Goal: Task Accomplishment & Management: Manage account settings

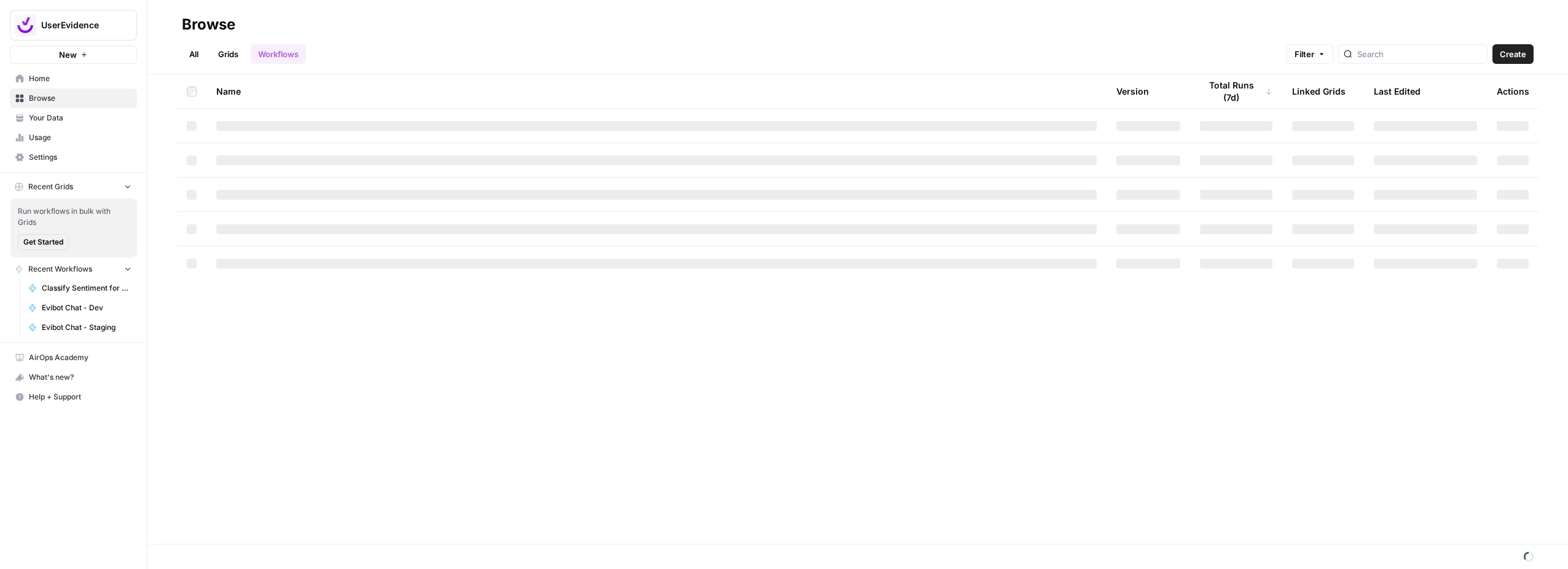
click at [76, 54] on span "New" at bounding box center [68, 54] width 18 height 13
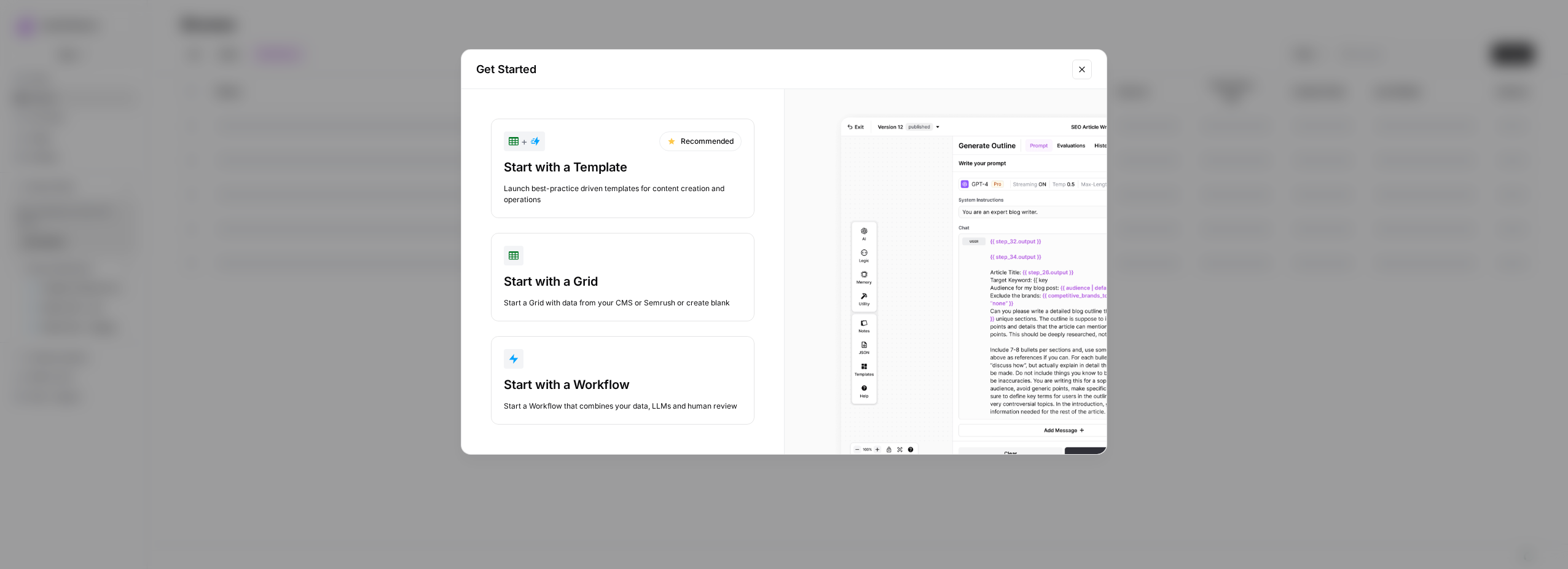
drag, startPoint x: 692, startPoint y: 365, endPoint x: 684, endPoint y: 347, distance: 19.7
click at [684, 347] on button "Start with a Workflow Start a Workflow that combines your data, LLMs and human …" at bounding box center [622, 380] width 264 height 88
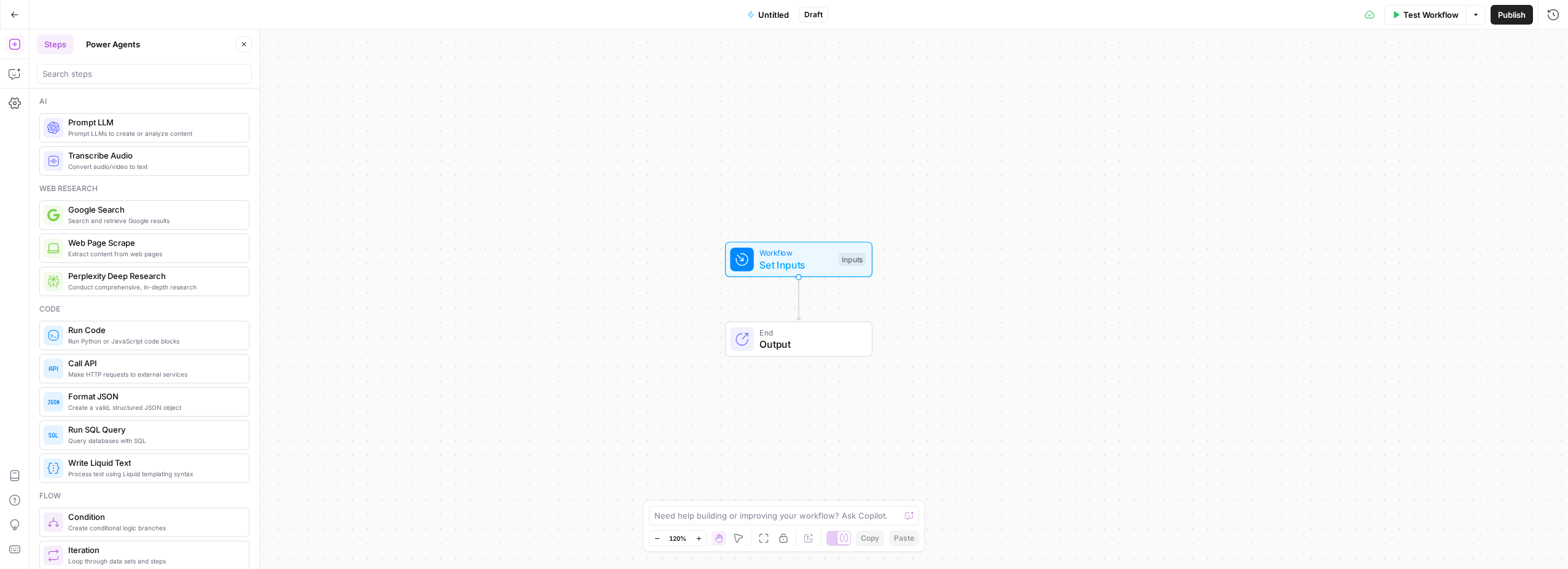
click at [186, 130] on span "Prompt LLMs to create or analyze content" at bounding box center [154, 133] width 171 height 10
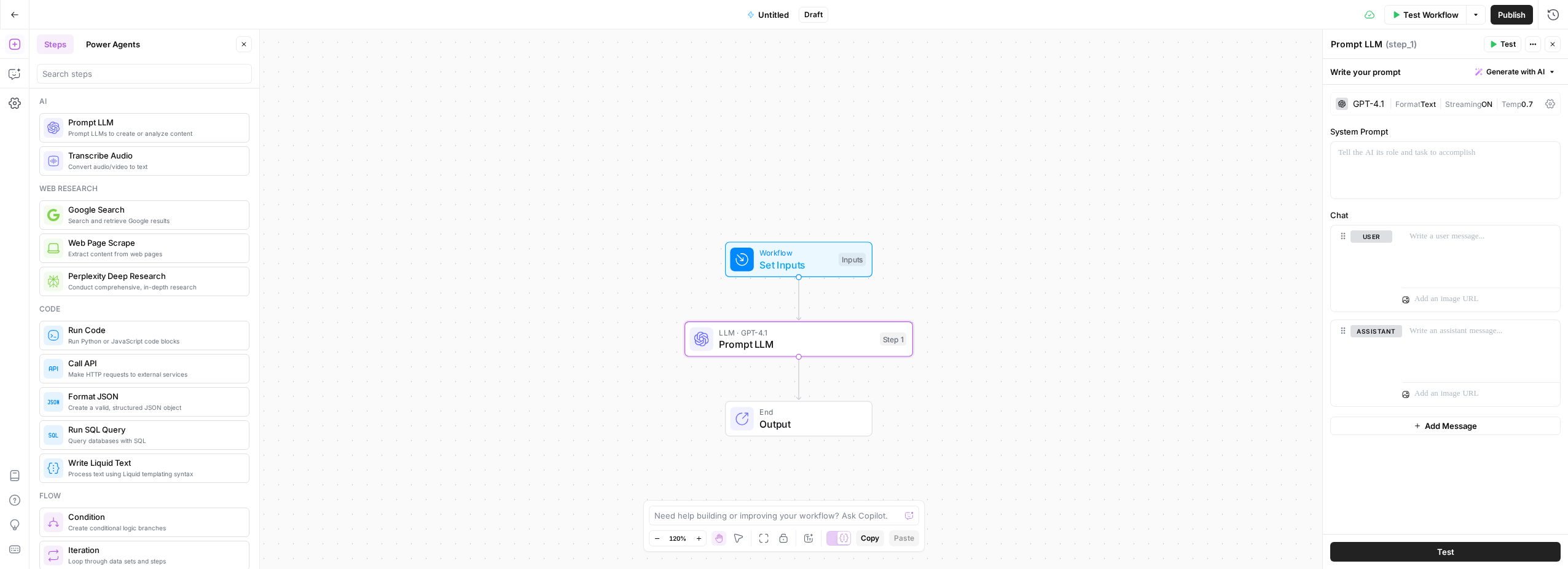
click at [16, 14] on icon "button" at bounding box center [15, 14] width 7 height 5
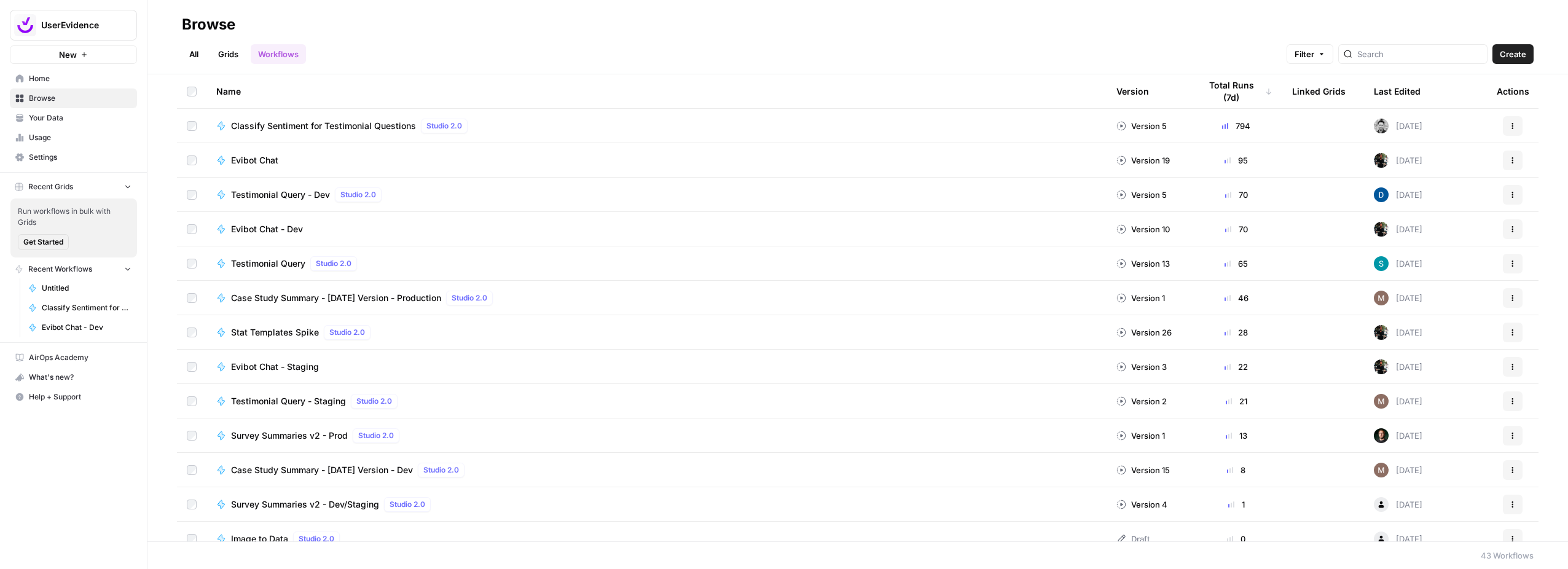
click at [1407, 94] on div "Last Edited" at bounding box center [1397, 91] width 47 height 34
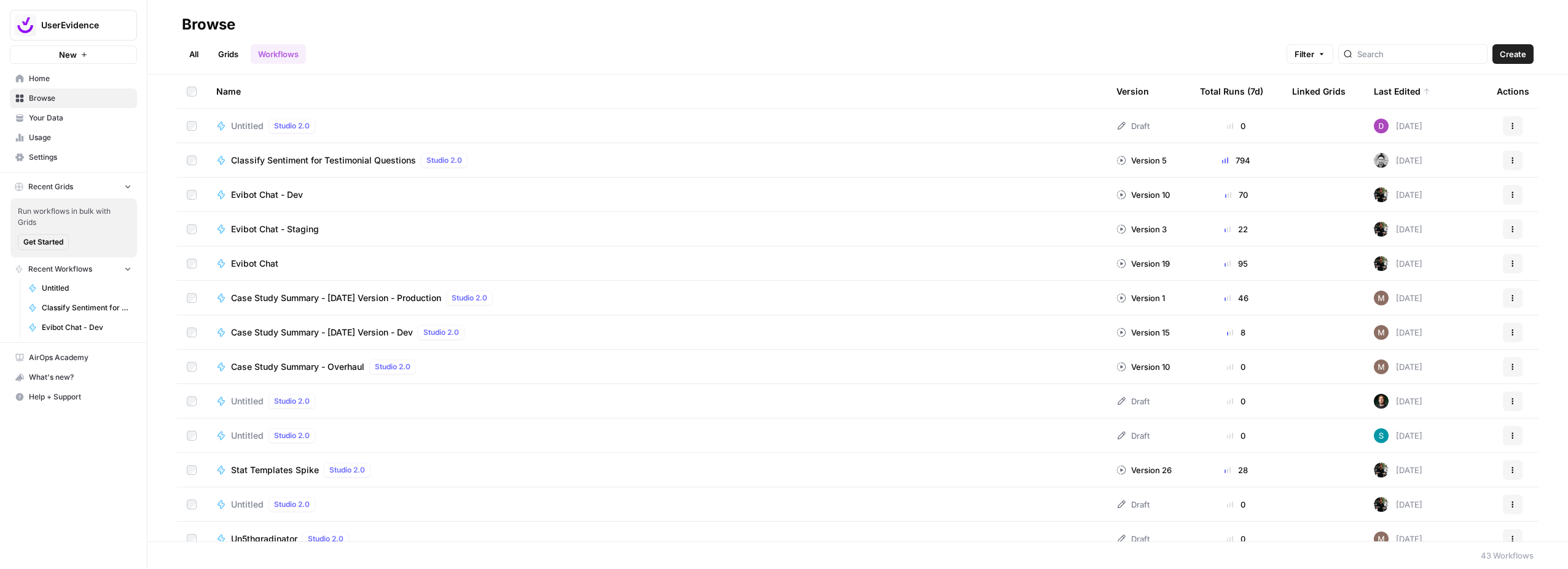
click at [247, 130] on span "Untitled" at bounding box center [247, 126] width 33 height 13
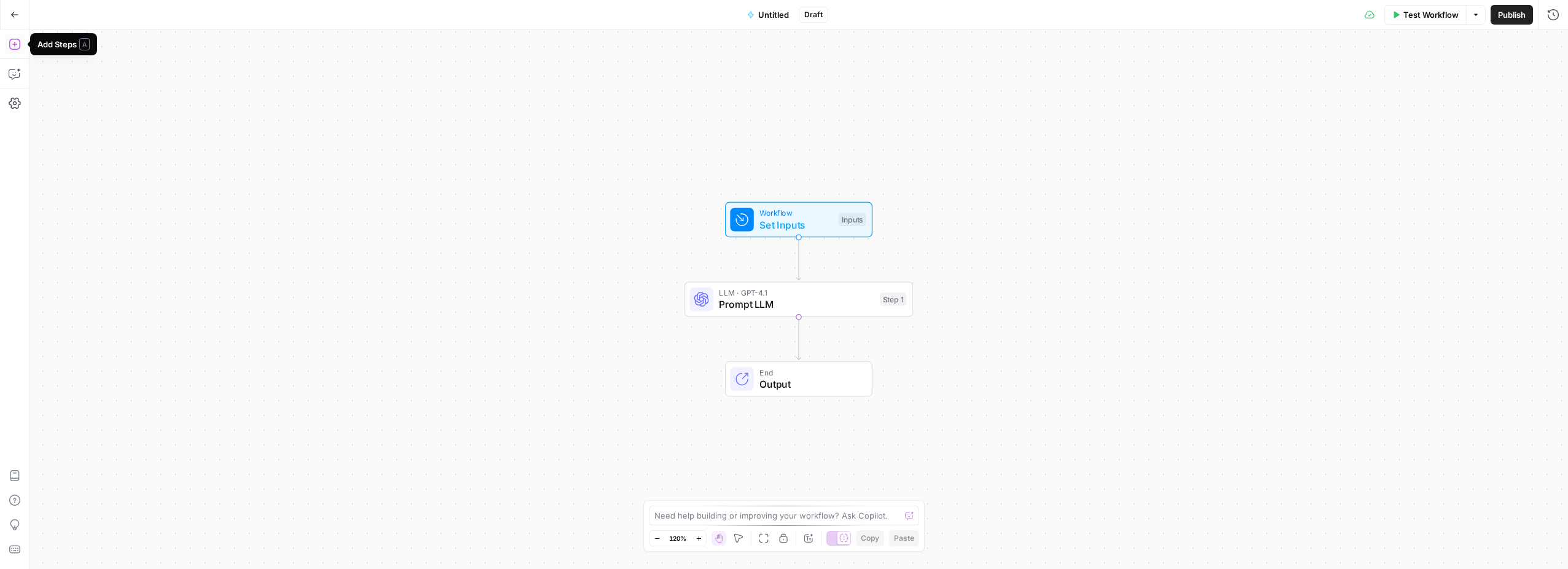
click at [13, 40] on icon "button" at bounding box center [15, 44] width 13 height 13
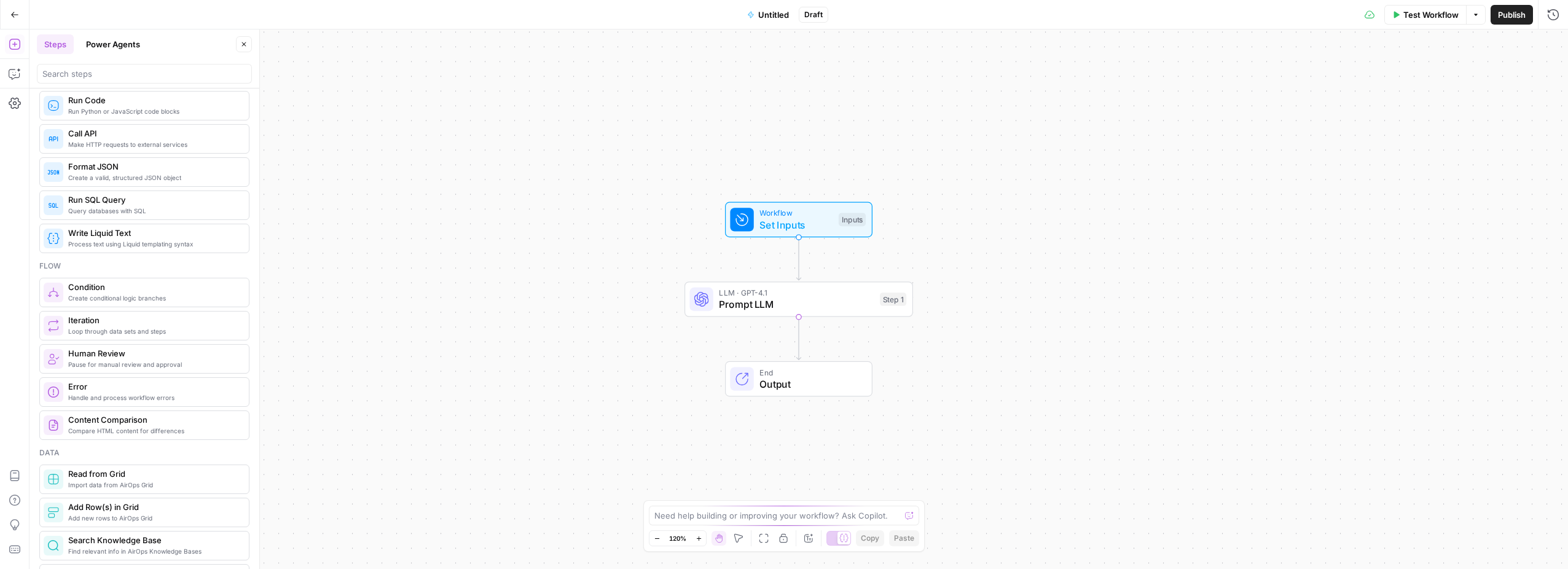
scroll to position [230, 0]
click at [175, 241] on span "Process text using Liquid templating syntax" at bounding box center [154, 243] width 171 height 10
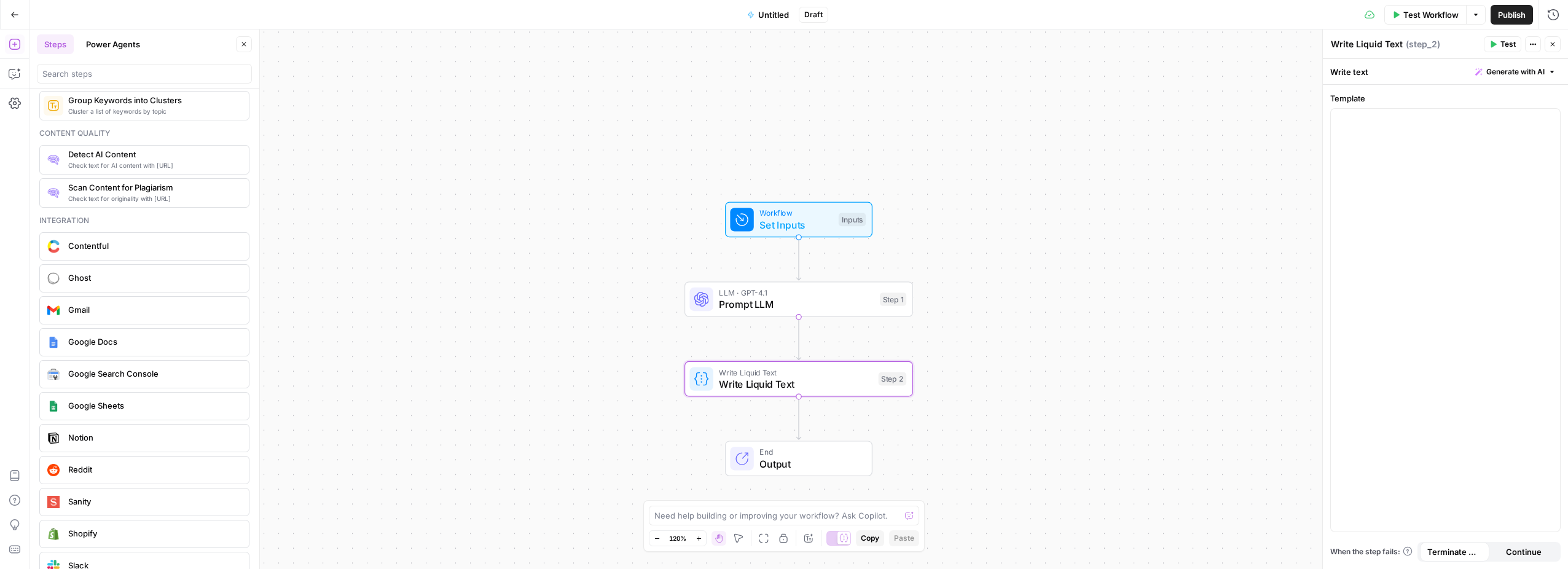
scroll to position [2053, 0]
click at [98, 281] on span "Ghost" at bounding box center [154, 276] width 171 height 13
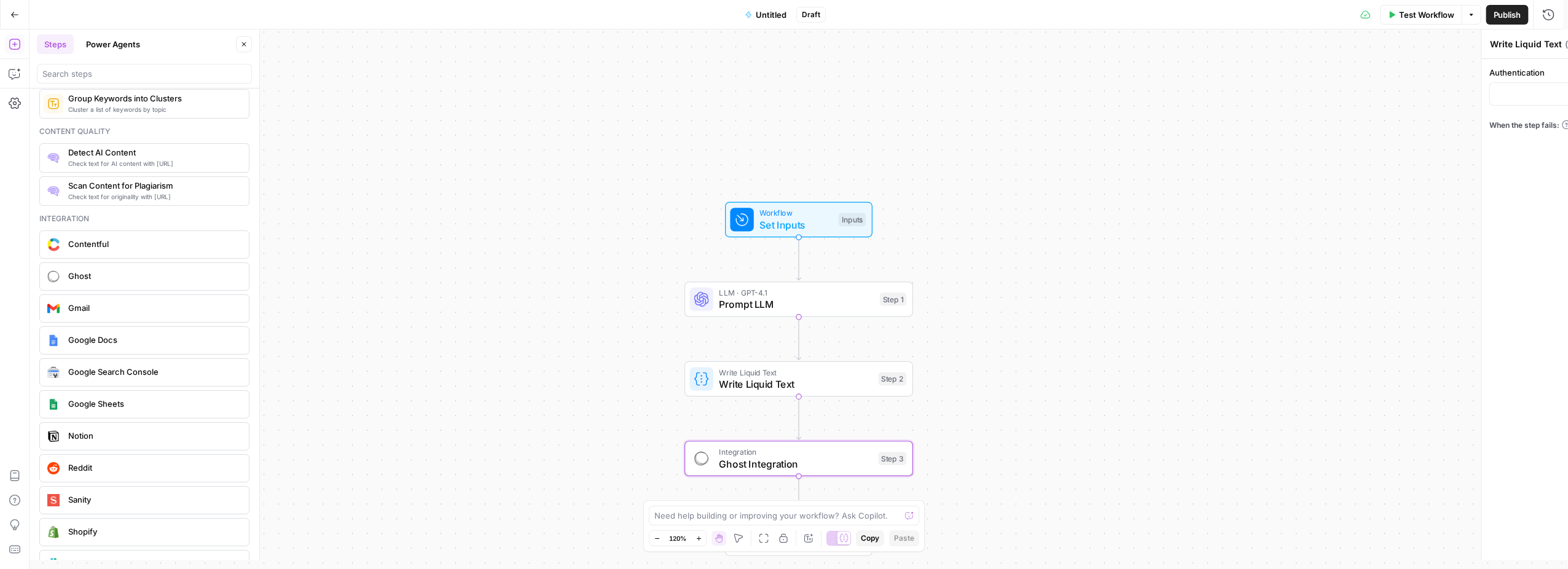
type textarea "Ghost Integration"
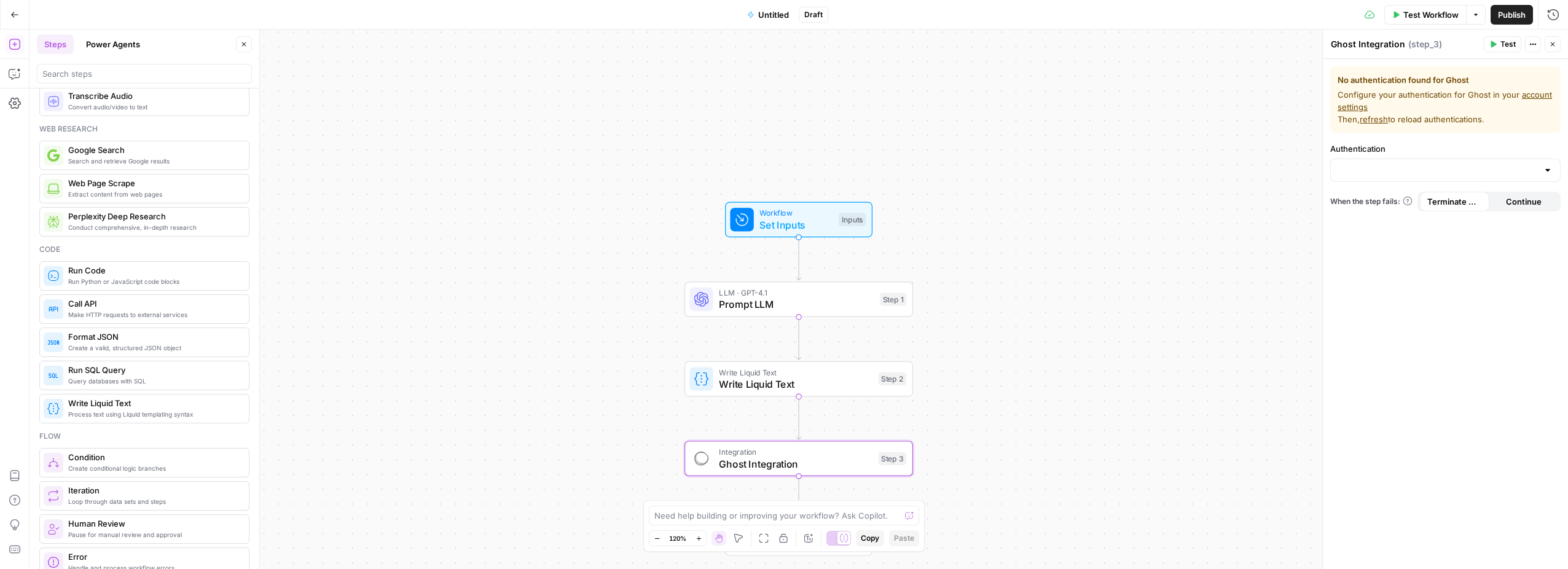
scroll to position [0, 0]
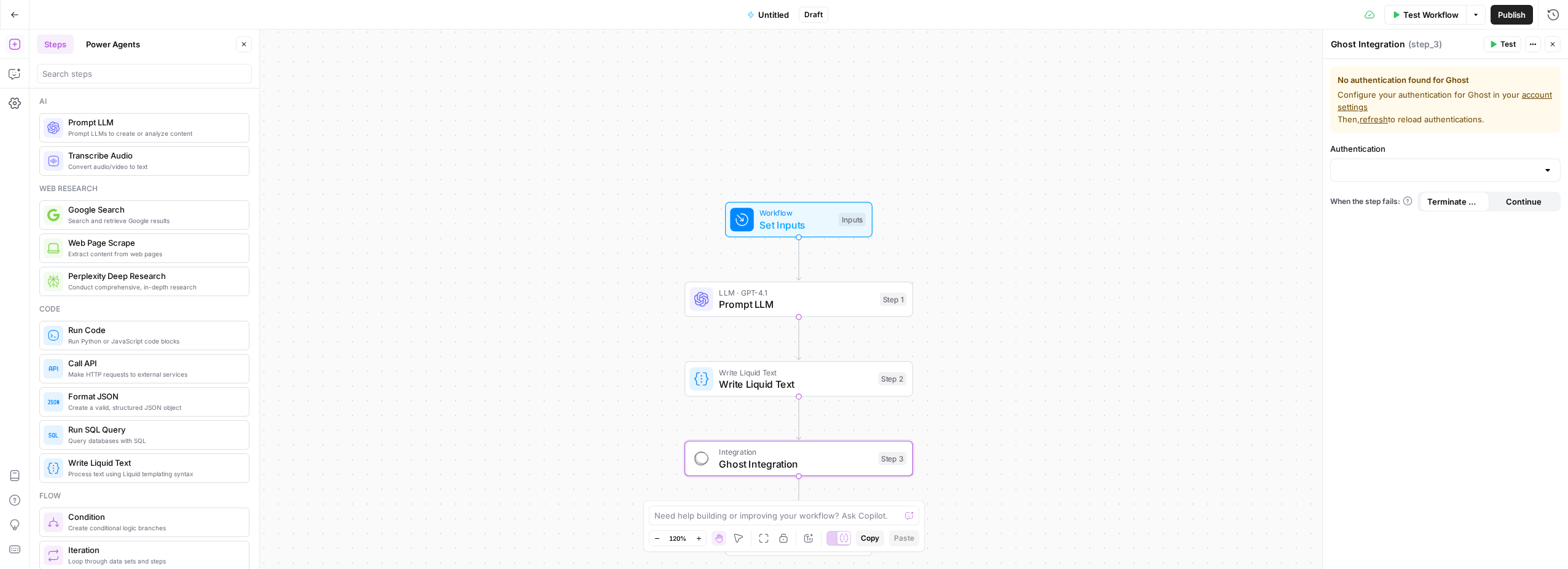
click at [112, 47] on button "Power Agents" at bounding box center [113, 44] width 69 height 19
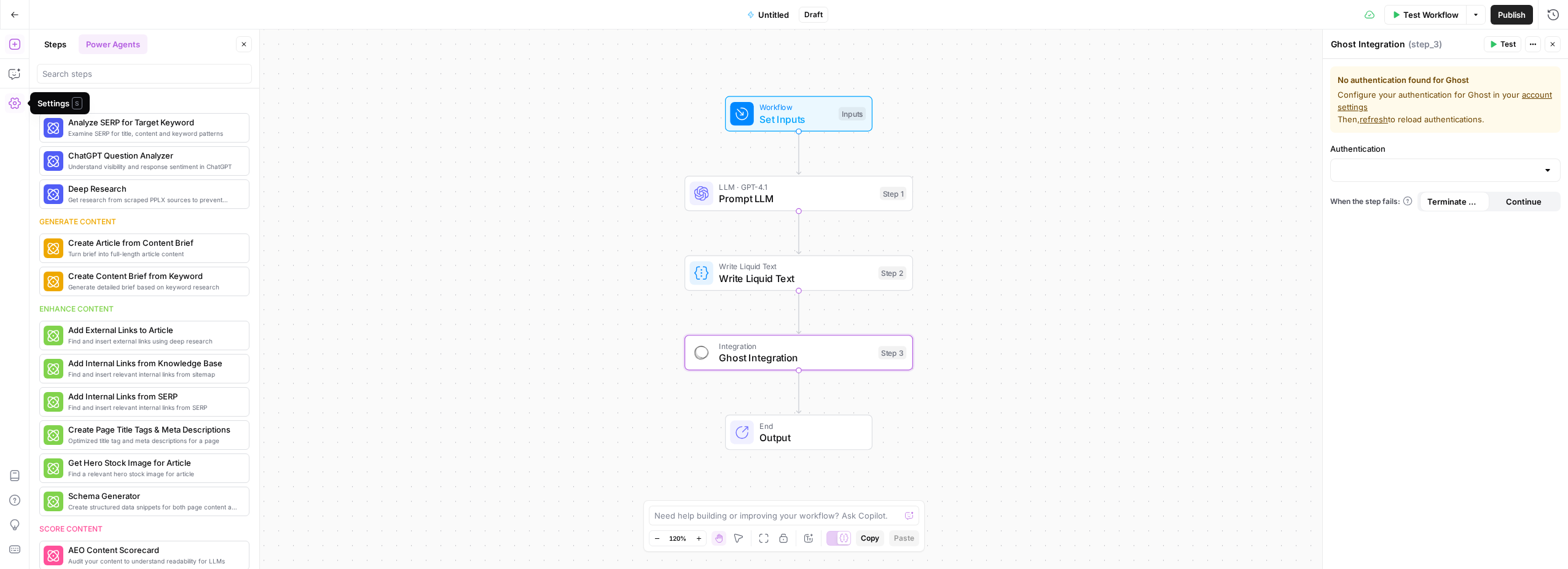
click at [9, 103] on icon "button" at bounding box center [15, 103] width 13 height 11
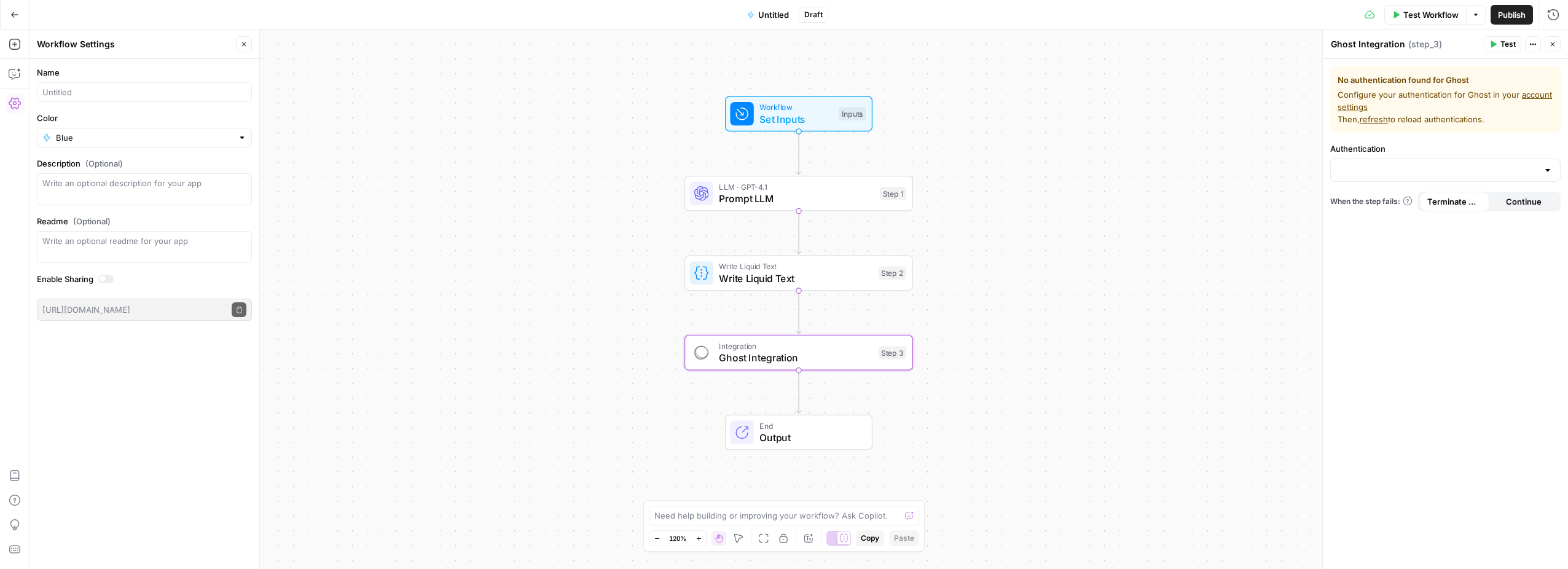
click at [13, 19] on button "Go Back" at bounding box center [15, 15] width 22 height 22
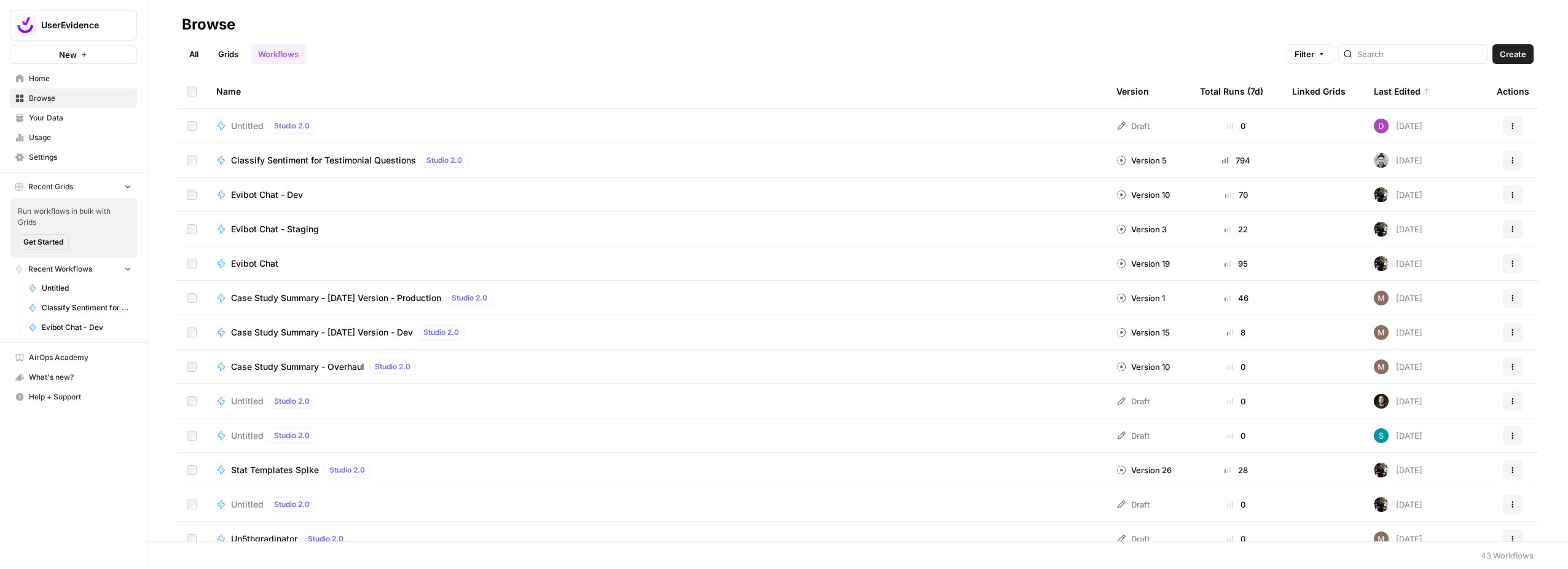
click at [1509, 123] on icon "button" at bounding box center [1513, 126] width 7 height 7
click at [1452, 229] on span "Delete" at bounding box center [1449, 227] width 98 height 13
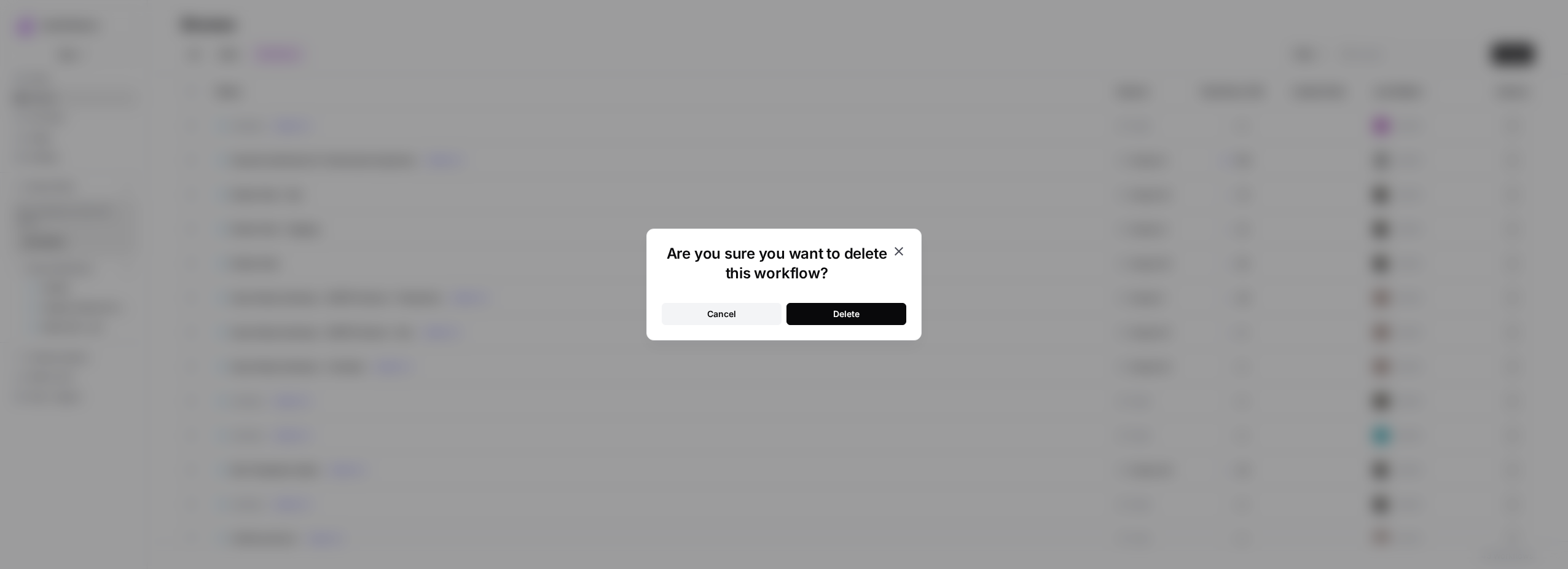
click at [861, 318] on button "Delete" at bounding box center [846, 314] width 120 height 22
